Goal: Task Accomplishment & Management: Complete application form

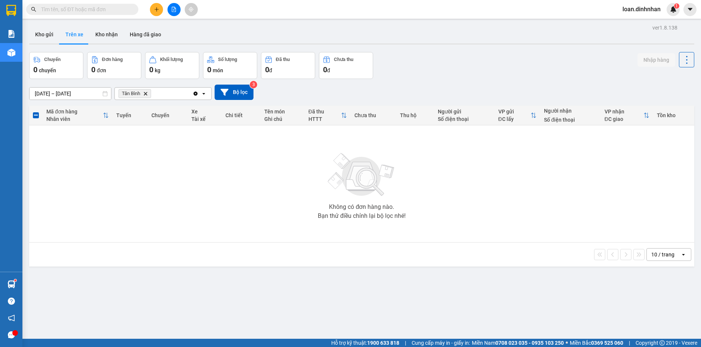
click at [122, 13] on input "text" at bounding box center [85, 9] width 88 height 8
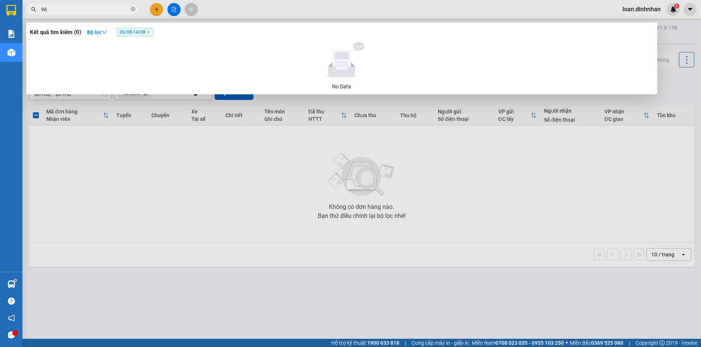
type input "963"
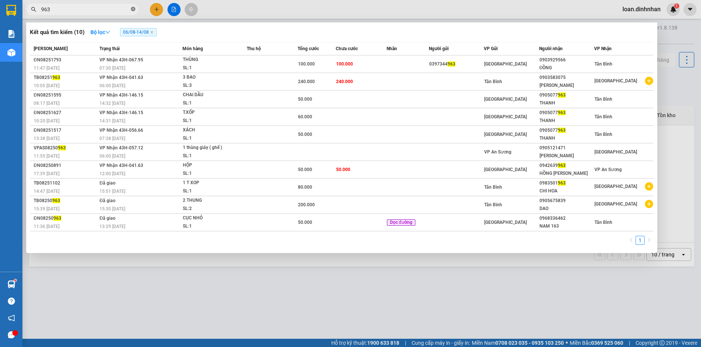
click at [133, 9] on icon "close-circle" at bounding box center [133, 9] width 4 height 4
type input "973"
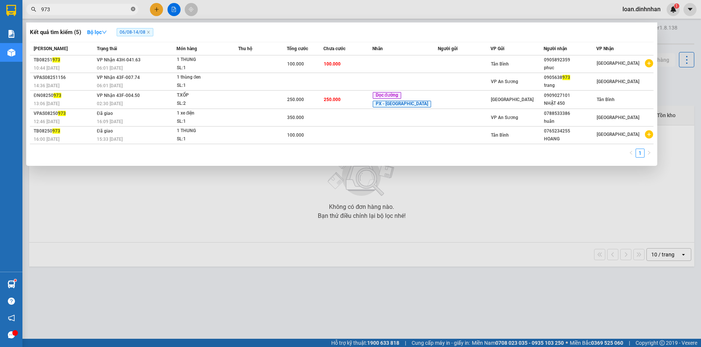
click at [133, 6] on span at bounding box center [133, 9] width 4 height 7
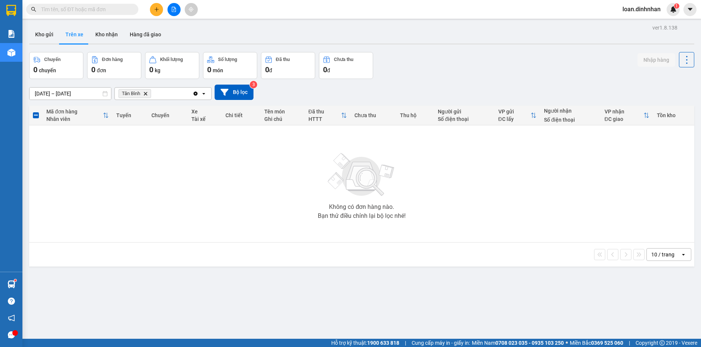
click at [136, 6] on span at bounding box center [82, 9] width 112 height 11
click at [84, 4] on span at bounding box center [82, 9] width 112 height 11
click at [85, 12] on input "text" at bounding box center [85, 9] width 88 height 8
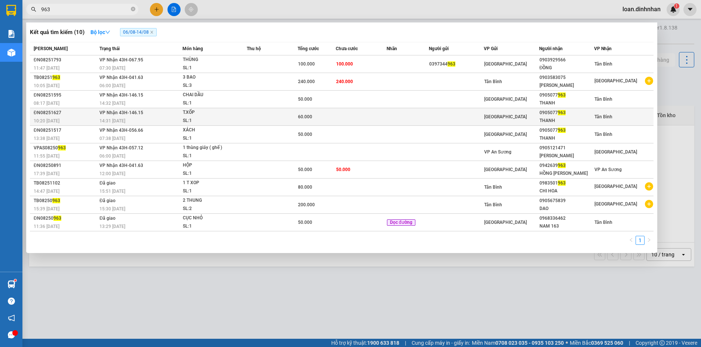
type input "963"
click at [369, 115] on td at bounding box center [361, 117] width 51 height 18
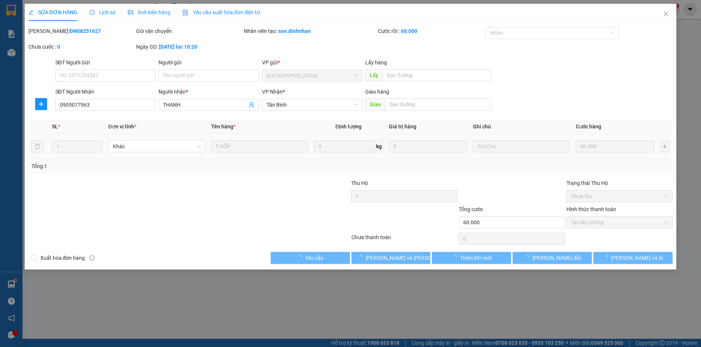
type input "0905077963"
type input "THANH"
type input "60.000"
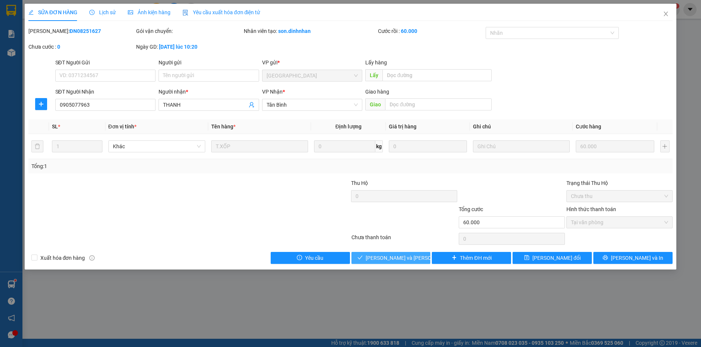
click at [391, 253] on span "[PERSON_NAME] và [PERSON_NAME] hàng" at bounding box center [416, 257] width 101 height 8
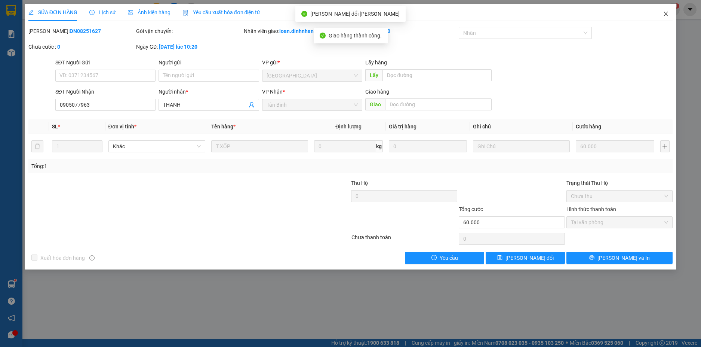
click at [669, 13] on icon "close" at bounding box center [666, 14] width 6 height 6
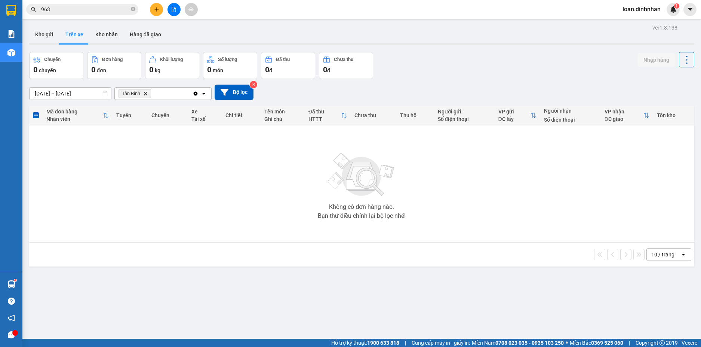
click at [81, 2] on div "Kết quả [PERSON_NAME] ( 10 ) Bộ lọc 06/08 - 14/08 Mã ĐH Trạng thái Món hàng Thu…" at bounding box center [350, 9] width 701 height 19
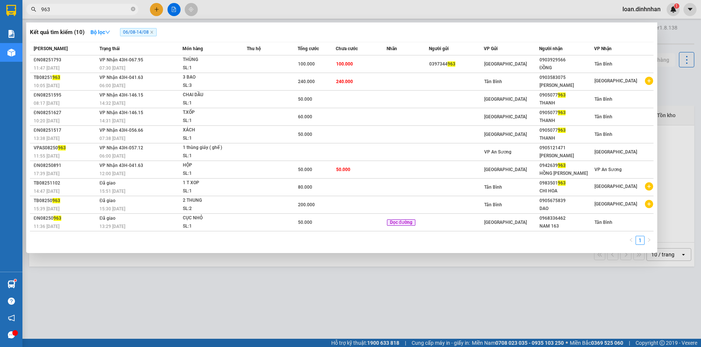
click at [81, 6] on input "963" at bounding box center [85, 9] width 88 height 8
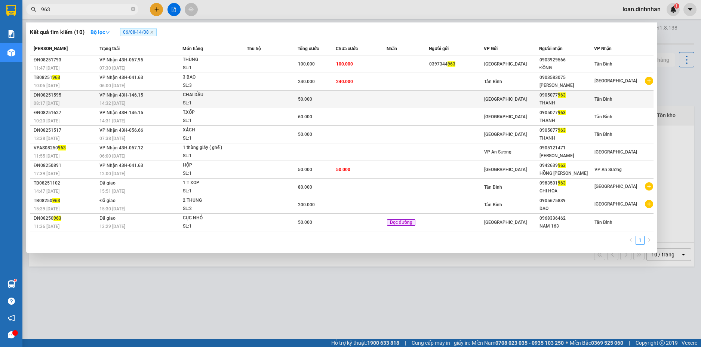
click at [514, 102] on div "[GEOGRAPHIC_DATA]" at bounding box center [511, 99] width 54 height 8
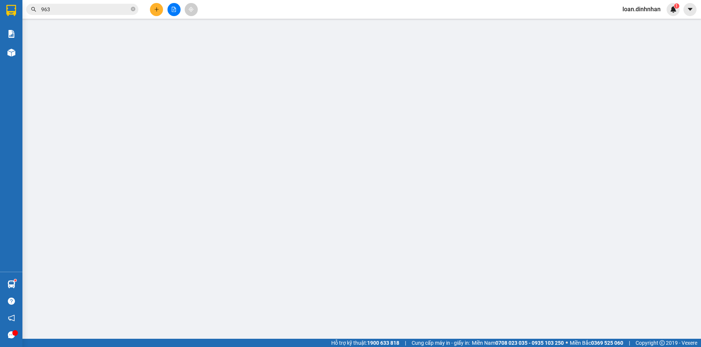
type input "0905077963"
type input "THANH"
type input "50.000"
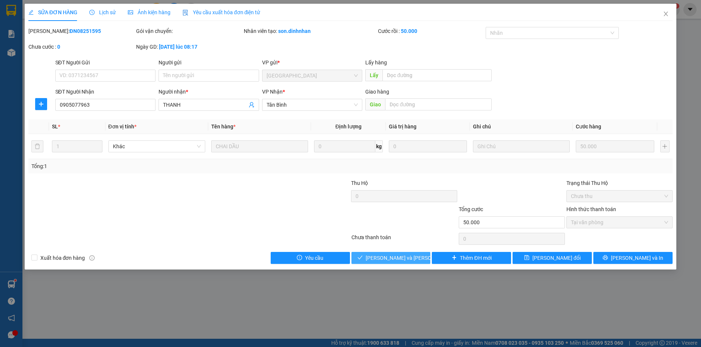
click at [393, 260] on span "[PERSON_NAME] và [PERSON_NAME] hàng" at bounding box center [416, 257] width 101 height 8
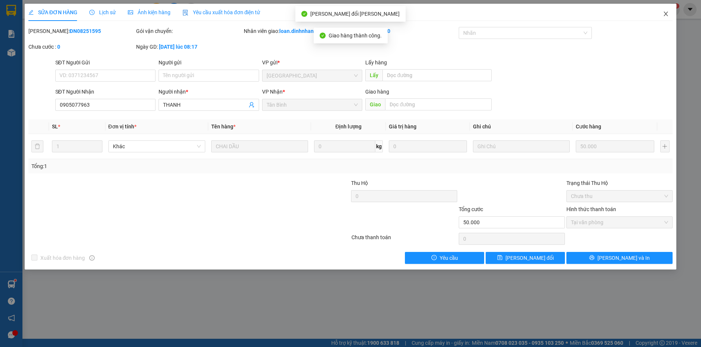
click at [666, 9] on span "Close" at bounding box center [665, 14] width 21 height 21
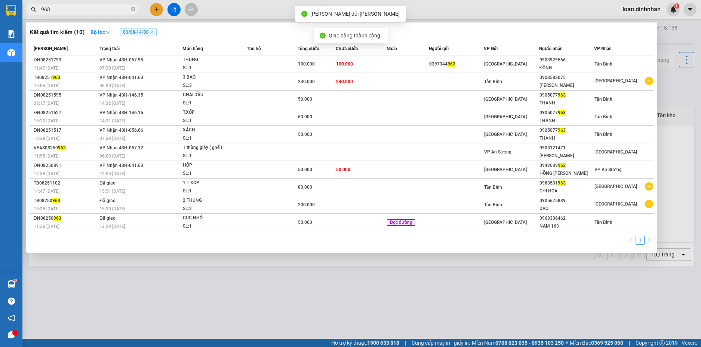
click at [85, 8] on input "963" at bounding box center [85, 9] width 88 height 8
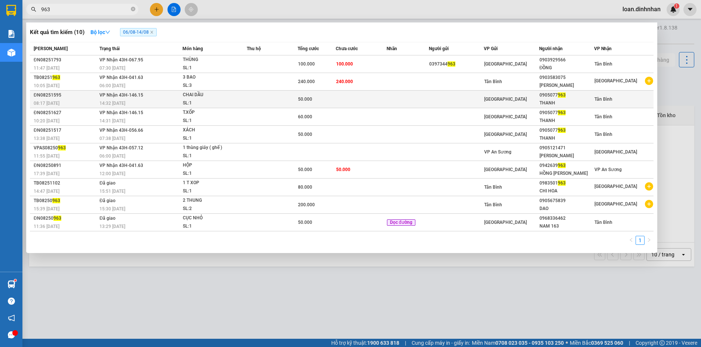
click at [305, 97] on span "50.000" at bounding box center [305, 98] width 14 height 5
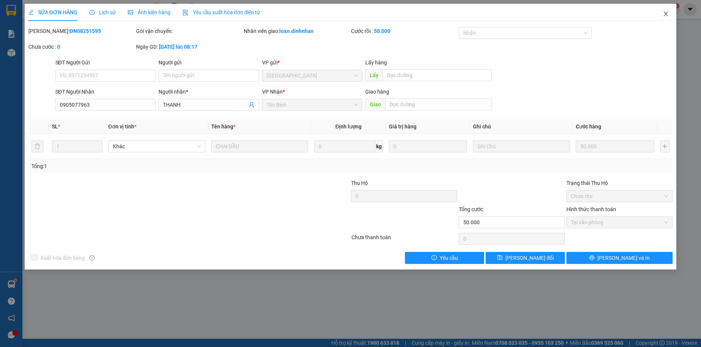
click at [666, 12] on icon "close" at bounding box center [666, 14] width 6 height 6
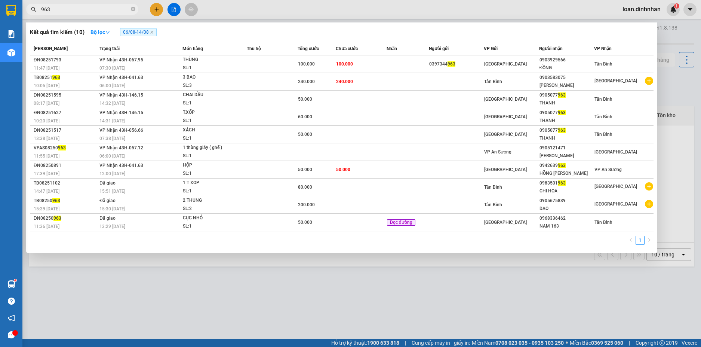
click at [109, 9] on input "963" at bounding box center [85, 9] width 88 height 8
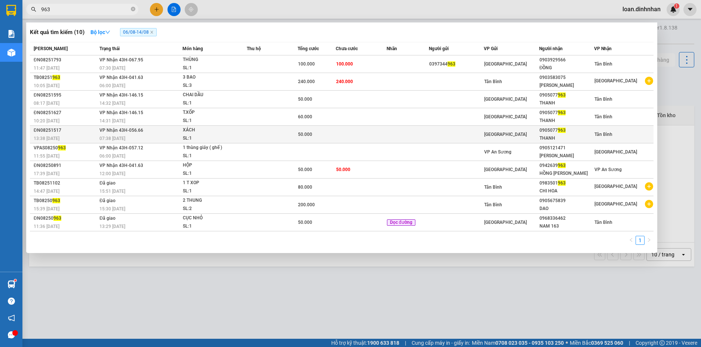
click at [469, 136] on td at bounding box center [456, 135] width 55 height 18
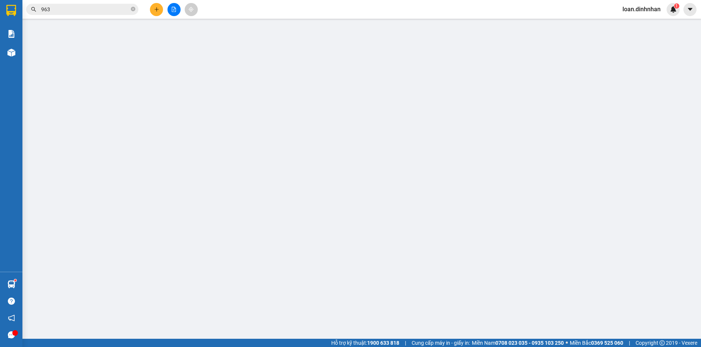
type input "0905077963"
type input "THANH"
type input "50.000"
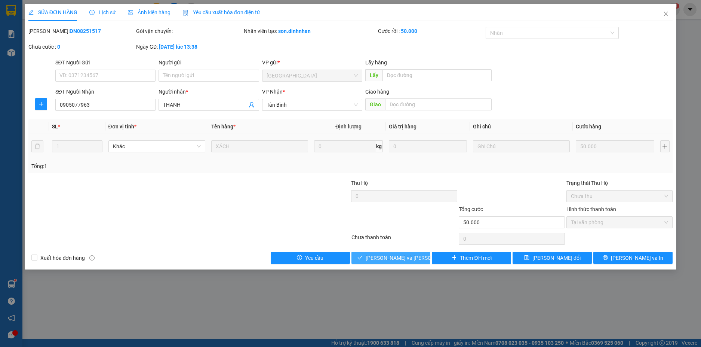
click at [397, 263] on button "[PERSON_NAME] và [PERSON_NAME] hàng" at bounding box center [390, 258] width 79 height 12
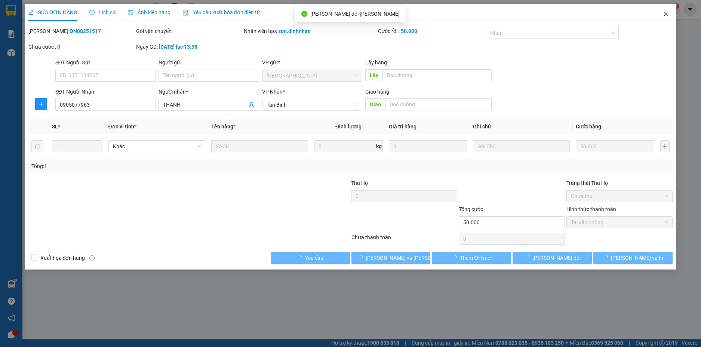
click at [671, 15] on span "Close" at bounding box center [665, 14] width 21 height 21
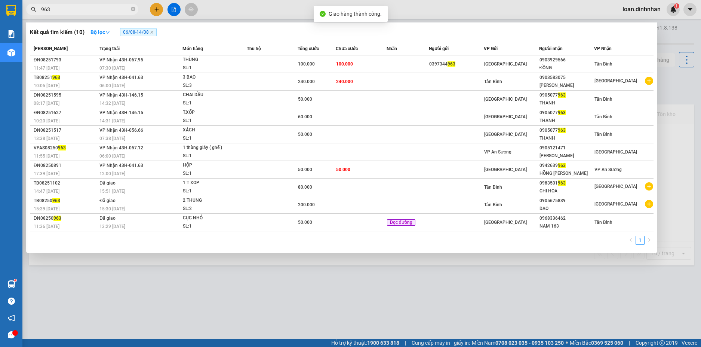
click at [75, 9] on input "963" at bounding box center [85, 9] width 88 height 8
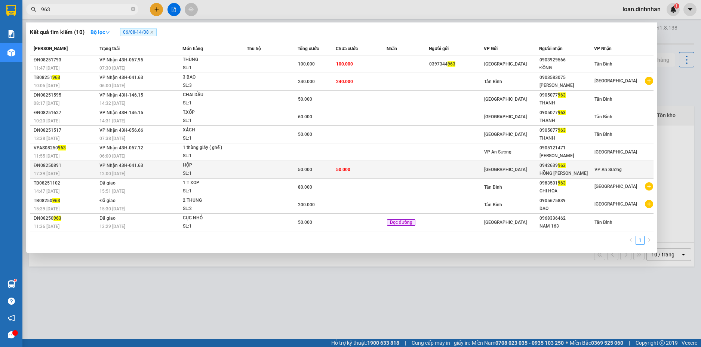
click at [428, 174] on td at bounding box center [408, 170] width 42 height 18
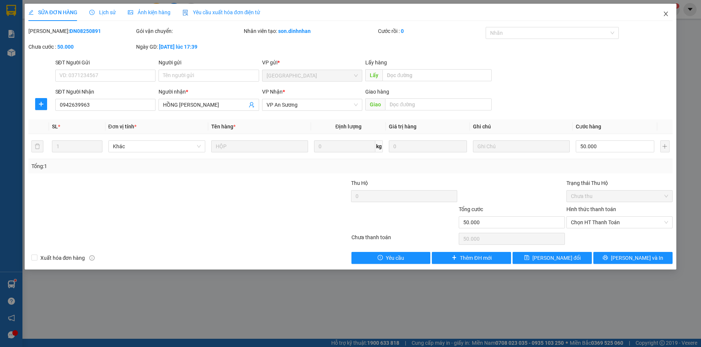
click at [665, 14] on icon "close" at bounding box center [666, 14] width 4 height 4
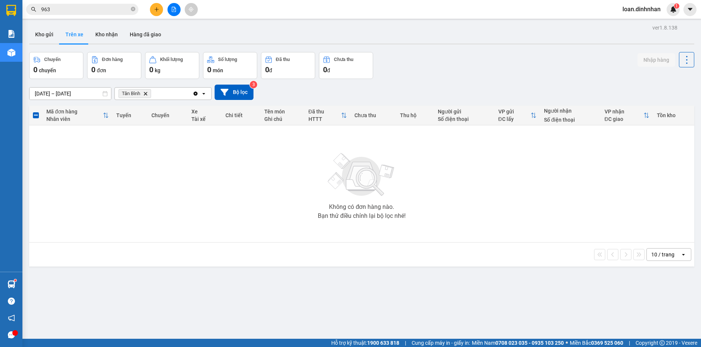
click at [133, 9] on icon "close-circle" at bounding box center [133, 9] width 4 height 4
click at [128, 11] on input "text" at bounding box center [85, 9] width 88 height 8
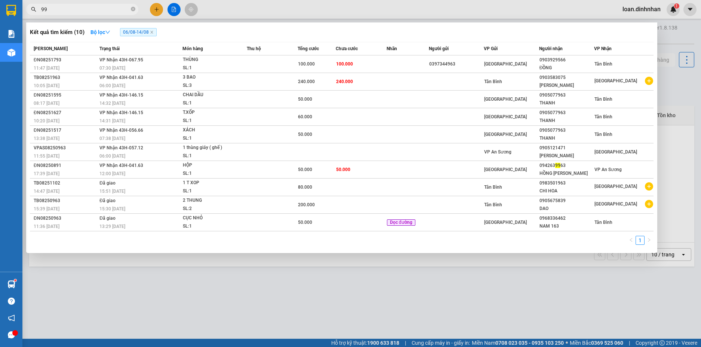
type input "994"
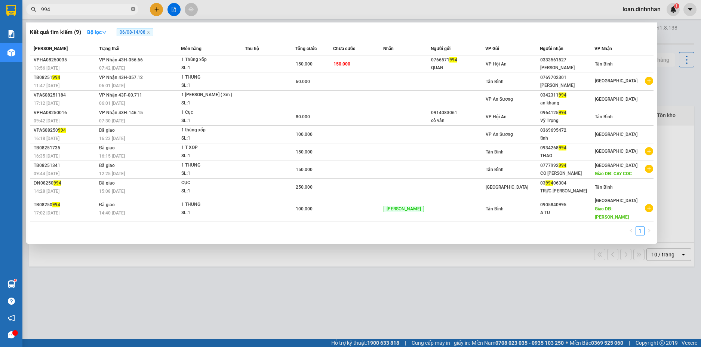
click at [131, 10] on icon "close-circle" at bounding box center [133, 9] width 4 height 4
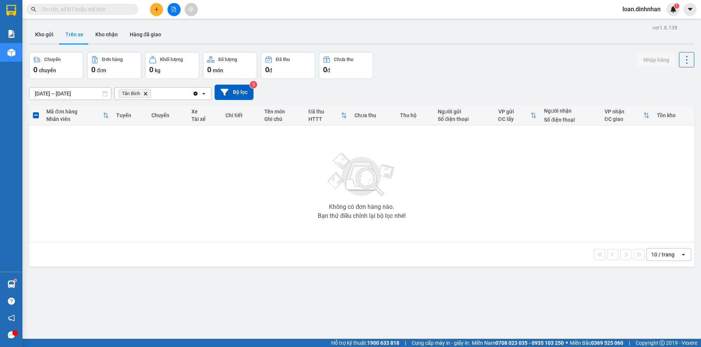
click at [133, 10] on span at bounding box center [133, 9] width 4 height 8
click at [119, 6] on input "text" at bounding box center [85, 9] width 88 height 8
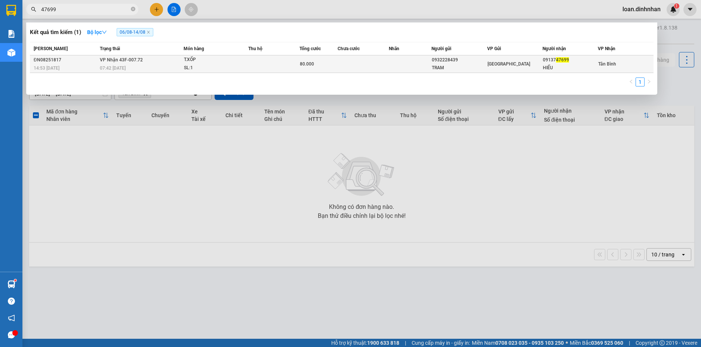
type input "47699"
click at [139, 65] on div "07:42 [DATE]" at bounding box center [141, 68] width 83 height 8
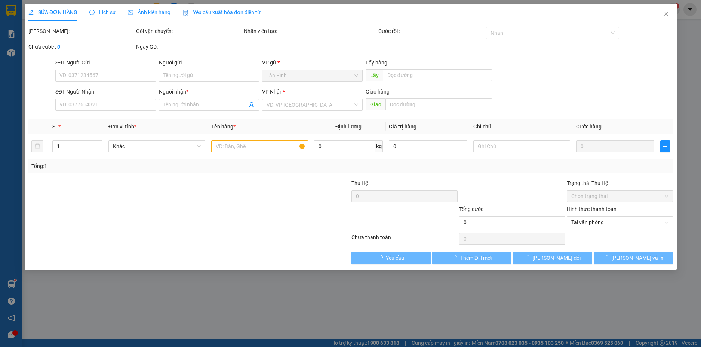
type input "0932228439"
type input "TRAM"
type input "0913747699"
type input "HIẾU"
type input "80.000"
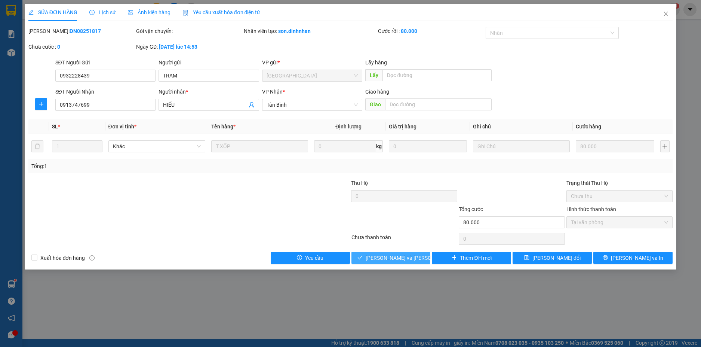
click at [388, 258] on span "[PERSON_NAME] và [PERSON_NAME] hàng" at bounding box center [416, 257] width 101 height 8
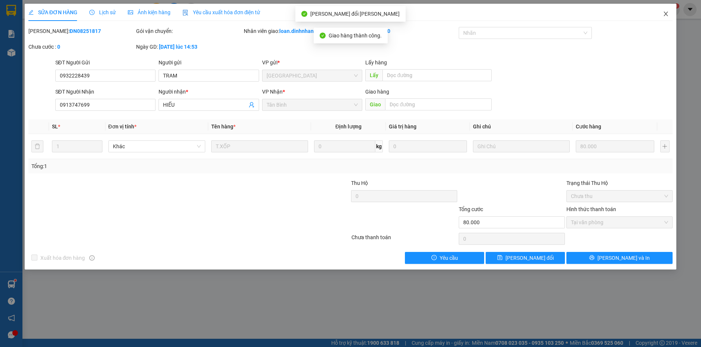
click at [665, 13] on icon "close" at bounding box center [666, 14] width 4 height 4
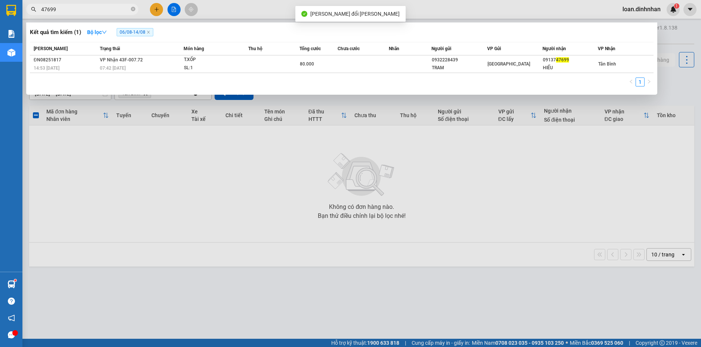
click at [72, 10] on input "47699" at bounding box center [85, 9] width 88 height 8
click at [132, 11] on icon "close-circle" at bounding box center [133, 9] width 4 height 4
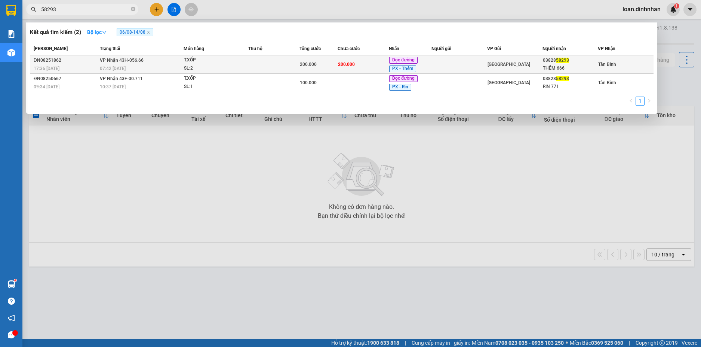
type input "58293"
click at [320, 65] on div "200.000" at bounding box center [319, 64] width 38 height 8
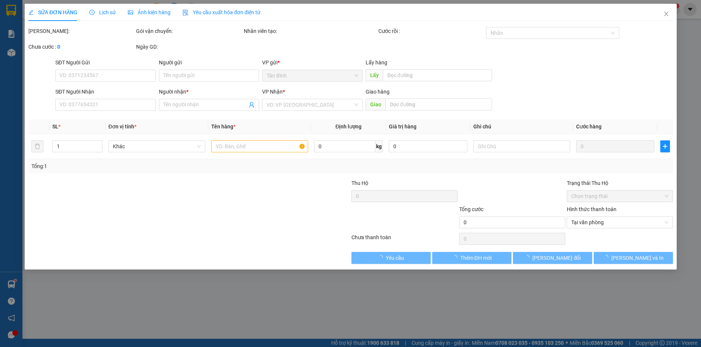
type input "0382858293"
type input "THÊM 666"
type input "200.000"
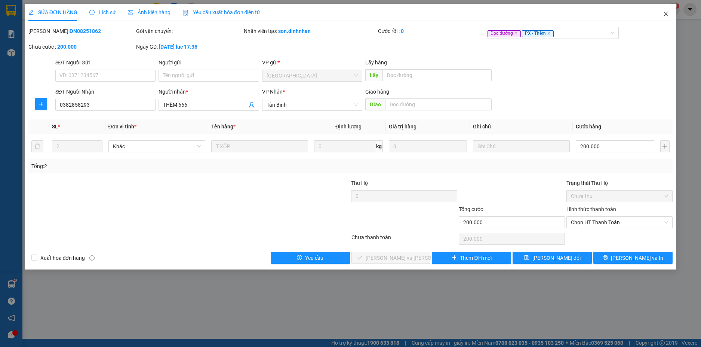
click at [661, 12] on span "Close" at bounding box center [665, 14] width 21 height 21
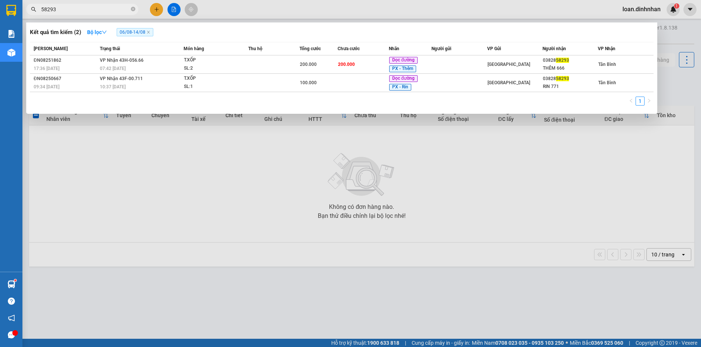
click at [110, 9] on input "58293" at bounding box center [85, 9] width 88 height 8
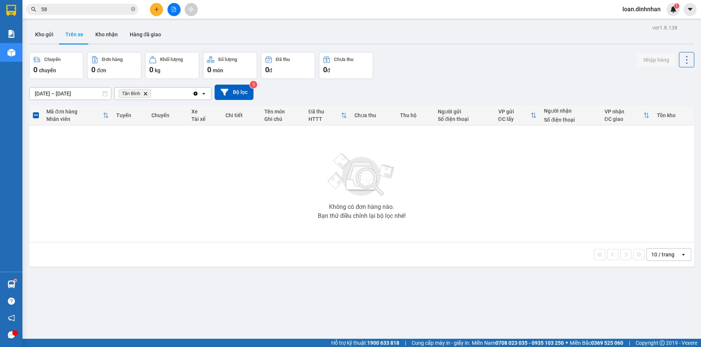
type input "5"
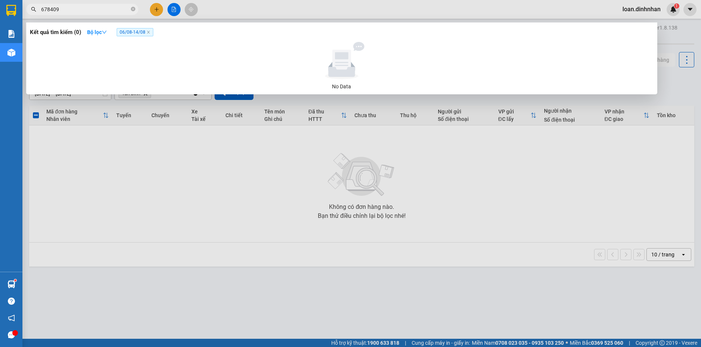
click at [97, 10] on input "678409" at bounding box center [85, 9] width 88 height 8
type input "6784"
click at [132, 10] on icon "close-circle" at bounding box center [133, 9] width 4 height 4
type input "0909678409"
click at [93, 32] on strong "Bộ lọc" at bounding box center [97, 32] width 20 height 6
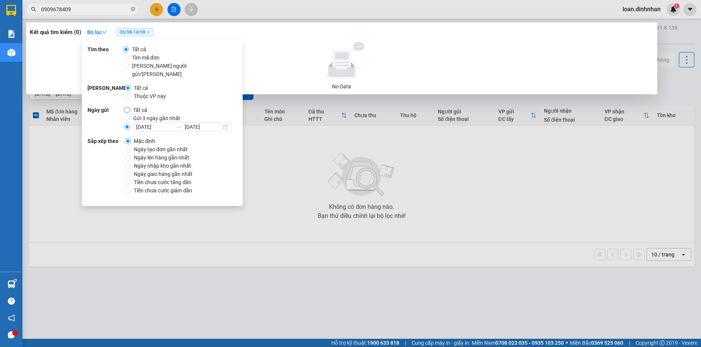
click at [126, 107] on input "Tất cả" at bounding box center [127, 110] width 6 height 6
radio input "true"
radio input "false"
click at [282, 92] on div "Kết quả tìm kiếm ( 0 ) Bộ lọc No Data" at bounding box center [341, 58] width 631 height 72
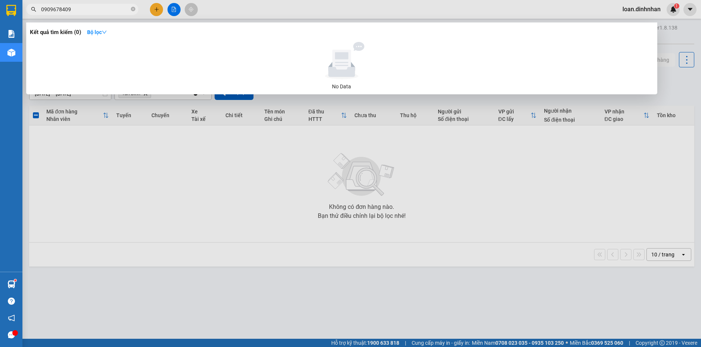
click at [87, 8] on input "0909678409" at bounding box center [85, 9] width 88 height 8
click at [131, 9] on icon "close-circle" at bounding box center [133, 9] width 4 height 4
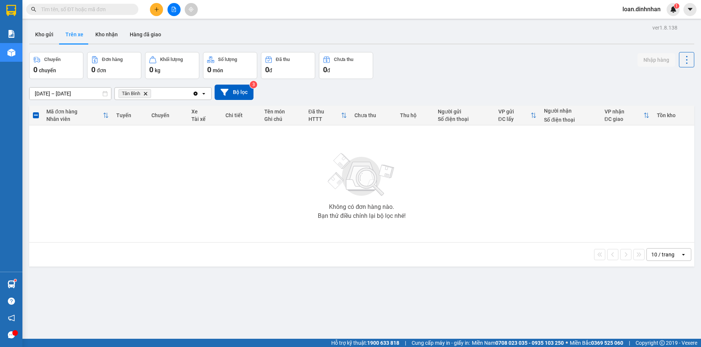
click at [126, 10] on input "text" at bounding box center [85, 9] width 88 height 8
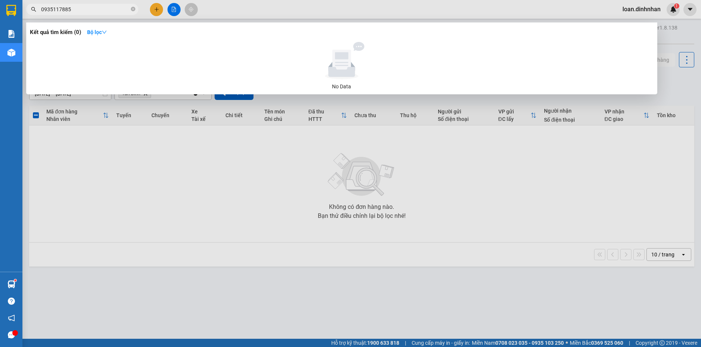
type input "0935117885"
click at [130, 6] on span "0935117885" at bounding box center [82, 9] width 112 height 11
click at [132, 10] on icon "close-circle" at bounding box center [133, 9] width 4 height 4
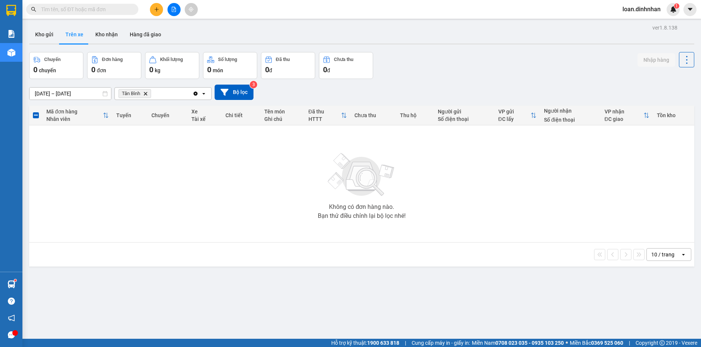
click at [75, 37] on button "Trên xe" at bounding box center [74, 34] width 30 height 18
drag, startPoint x: 76, startPoint y: 35, endPoint x: 73, endPoint y: 43, distance: 8.8
click at [73, 42] on button "Trên xe" at bounding box center [74, 34] width 30 height 18
click at [83, 33] on button "Trên xe" at bounding box center [74, 34] width 30 height 18
click at [103, 31] on button "Kho nhận" at bounding box center [106, 34] width 34 height 18
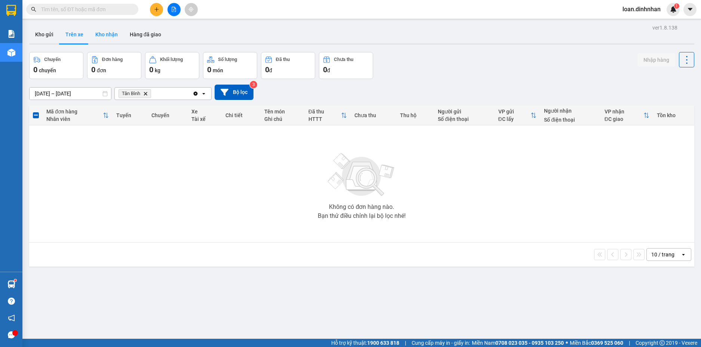
type input "[DATE] – [DATE]"
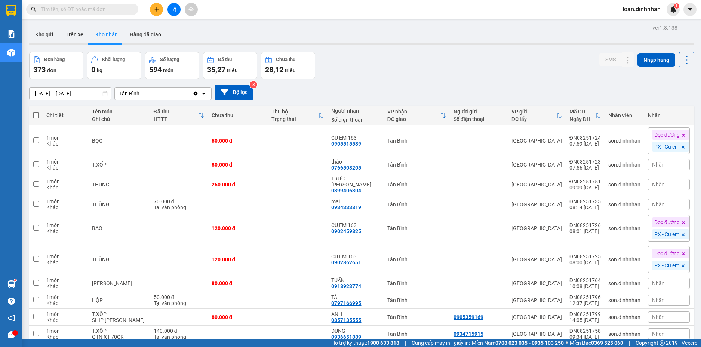
click at [105, 13] on input "text" at bounding box center [85, 9] width 88 height 8
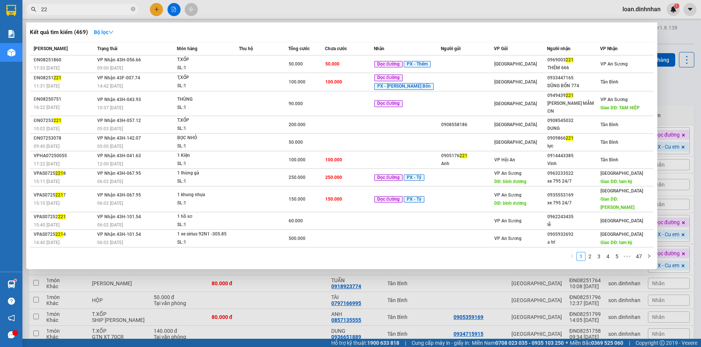
type input "2"
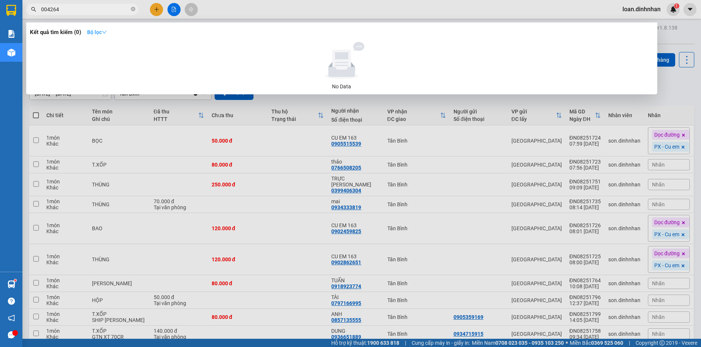
type input "004264"
click at [108, 30] on button "Bộ lọc" at bounding box center [97, 32] width 32 height 12
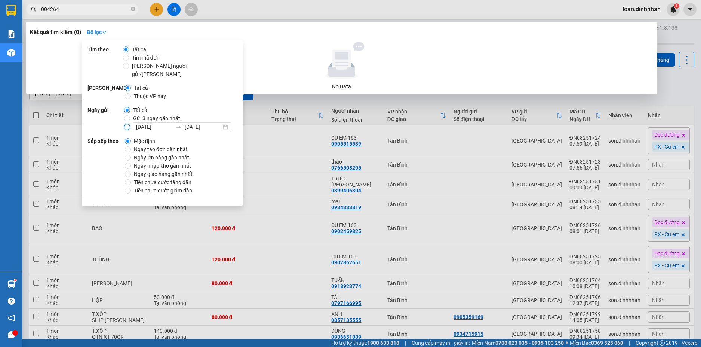
click at [124, 124] on input "[DATE] [DATE]" at bounding box center [127, 127] width 6 height 6
radio input "true"
radio input "false"
drag, startPoint x: 299, startPoint y: 46, endPoint x: 269, endPoint y: 66, distance: 36.6
click at [293, 55] on div at bounding box center [342, 60] width 618 height 37
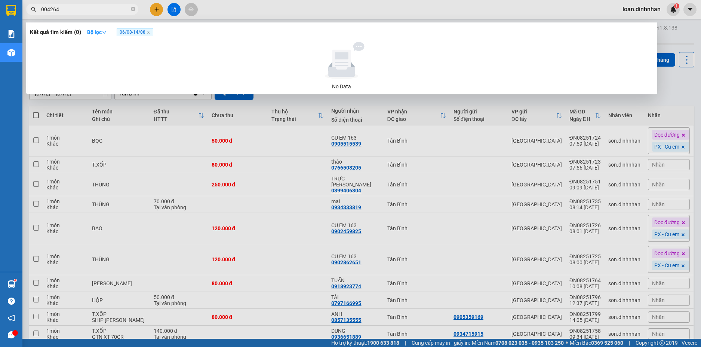
click at [130, 7] on span "004264" at bounding box center [82, 9] width 112 height 11
click at [132, 9] on icon "close-circle" at bounding box center [133, 9] width 4 height 4
type input "0357"
